Goal: Task Accomplishment & Management: Manage account settings

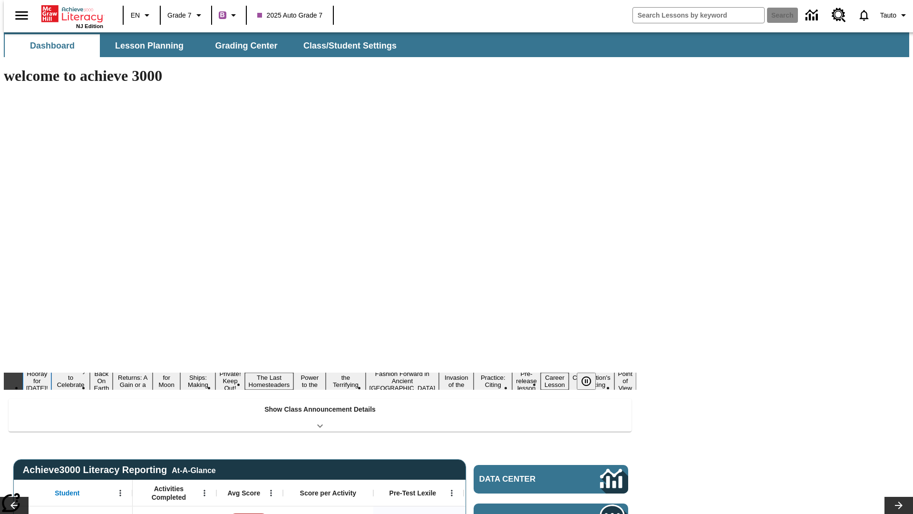
click at [51, 369] on button "Hooray for [DATE]!" at bounding box center [37, 380] width 29 height 23
click at [590, 375] on icon "Pause" at bounding box center [586, 380] width 11 height 11
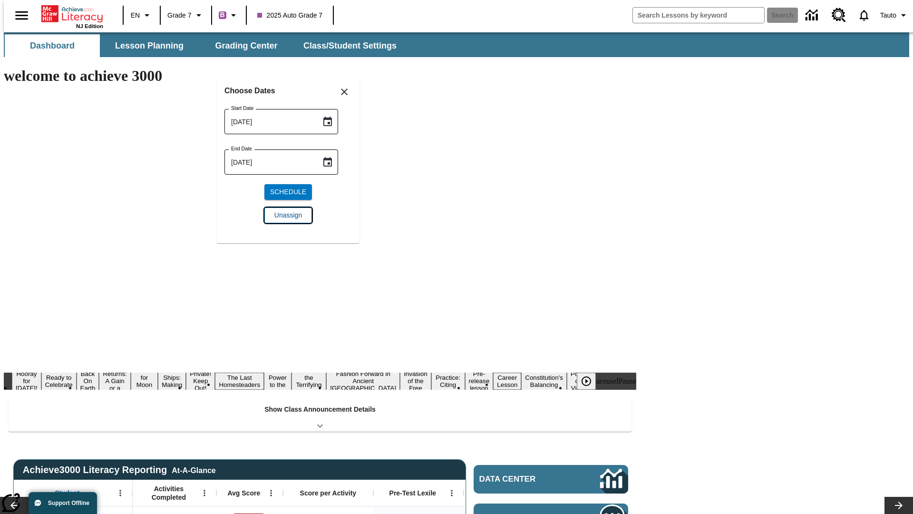
click at [288, 215] on span "Unassign" at bounding box center [288, 215] width 28 height 10
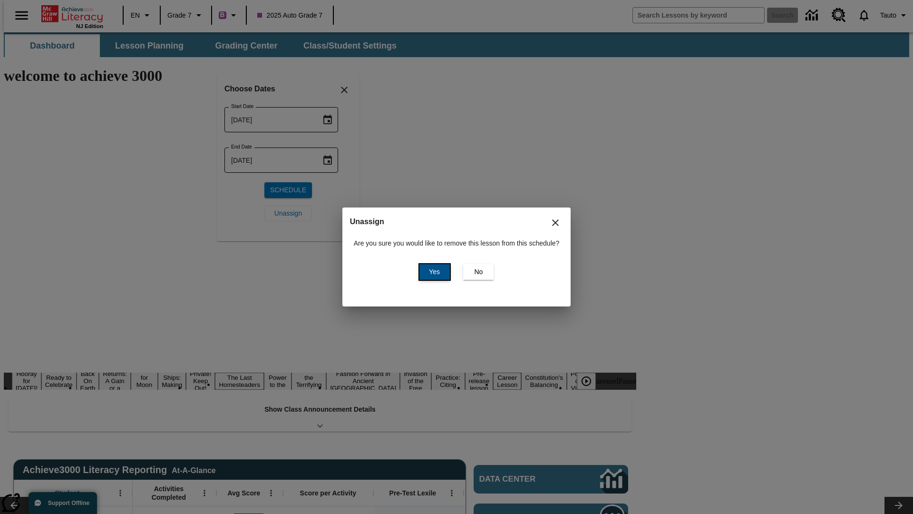
click at [433, 272] on span "Yes" at bounding box center [434, 272] width 11 height 10
